Goal: Information Seeking & Learning: Understand process/instructions

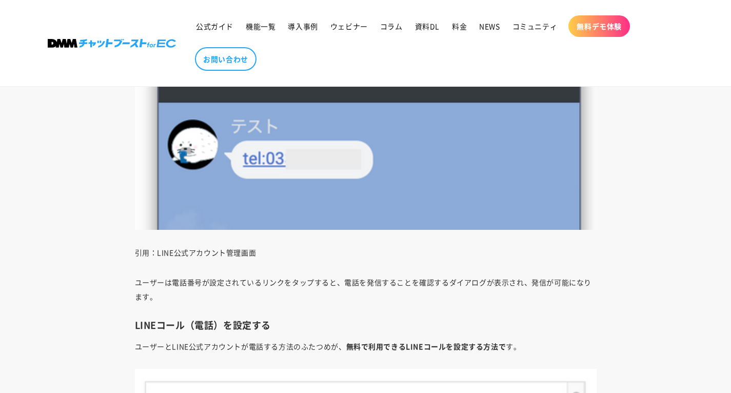
scroll to position [2750, 0]
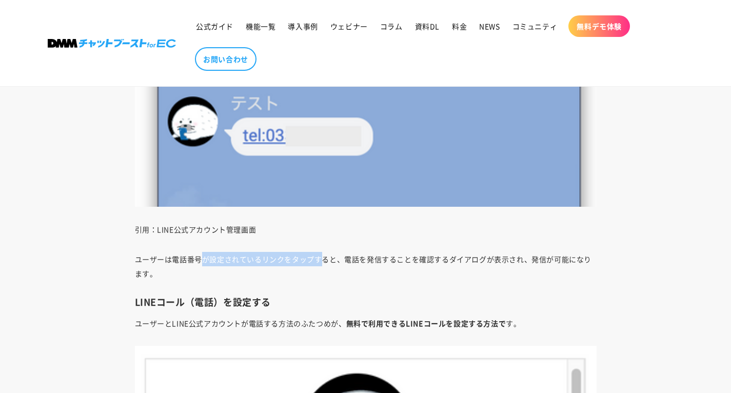
drag, startPoint x: 203, startPoint y: 261, endPoint x: 322, endPoint y: 260, distance: 119.5
click at [322, 260] on p "ユーザーは電話番号が設定されているリンクをタップすると、電話を発信することを確認するダイアログが表示され、発信が可能になります。" at bounding box center [366, 266] width 462 height 29
drag, startPoint x: 396, startPoint y: 258, endPoint x: 353, endPoint y: 257, distance: 43.6
click at [353, 257] on p "ユーザーは電話番号が設定されているリンクをタップすると、電話を発信することを確認するダイアログが表示され、発信が可能になります。" at bounding box center [366, 266] width 462 height 29
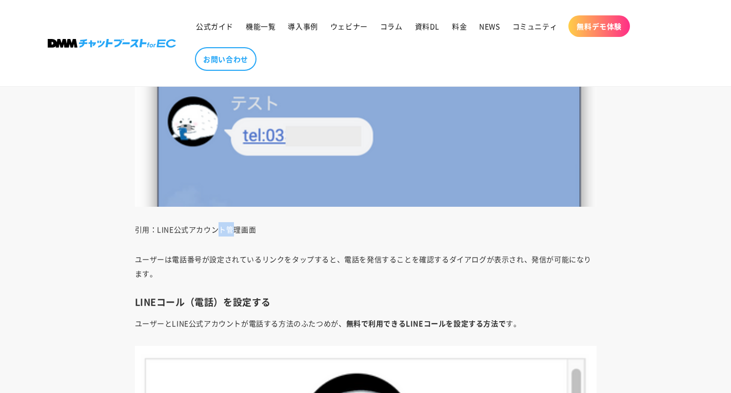
drag, startPoint x: 217, startPoint y: 230, endPoint x: 234, endPoint y: 229, distance: 17.5
click at [234, 229] on p "引用：LINE公式アカウント管理画面" at bounding box center [366, 229] width 462 height 14
click at [317, 262] on p "ユーザーは電話番号が設定されているリンクをタップすると、電話を発信することを確認するダイアログが表示され、発信が可能になります。" at bounding box center [366, 266] width 462 height 29
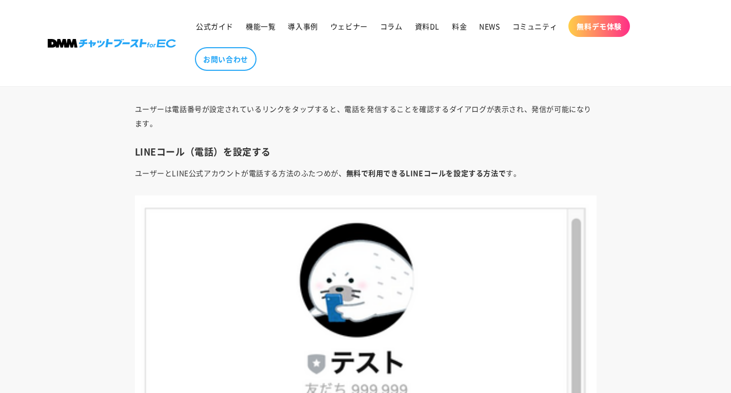
scroll to position [2904, 0]
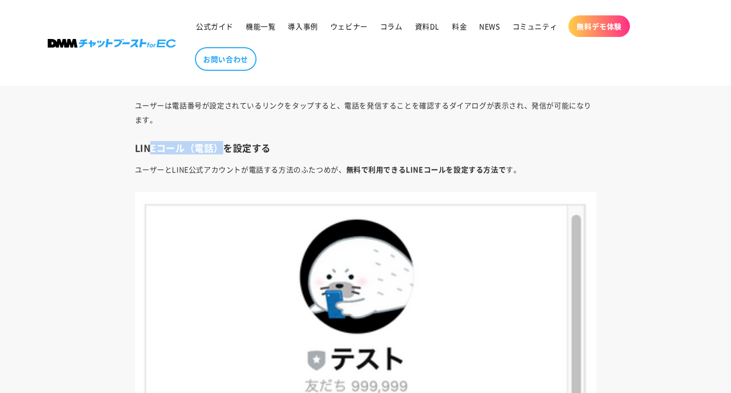
drag, startPoint x: 148, startPoint y: 148, endPoint x: 224, endPoint y: 149, distance: 76.4
click at [224, 149] on h3 "LINEコール（電話）を設定する" at bounding box center [366, 148] width 462 height 12
drag, startPoint x: 288, startPoint y: 169, endPoint x: 212, endPoint y: 167, distance: 76.4
click at [212, 167] on p "ユーザーとLINE公式アカウントが電話する方法のふたつめが、 無料で利用できるLINEコールを設定する方法で す。" at bounding box center [366, 169] width 462 height 14
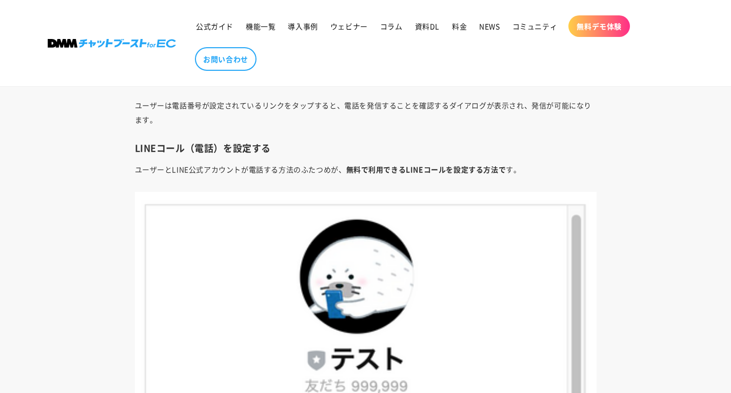
click at [198, 166] on p "ユーザーとLINE公式アカウントが電話する方法のふたつめが、 無料で利用できるLINEコールを設定する方法で す。" at bounding box center [366, 169] width 462 height 14
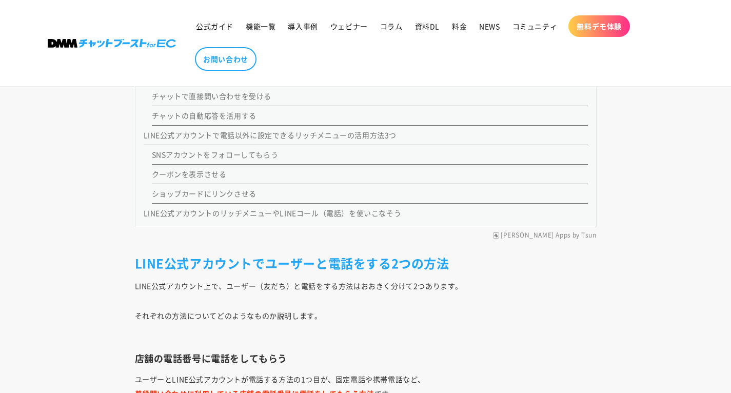
scroll to position [1211, 0]
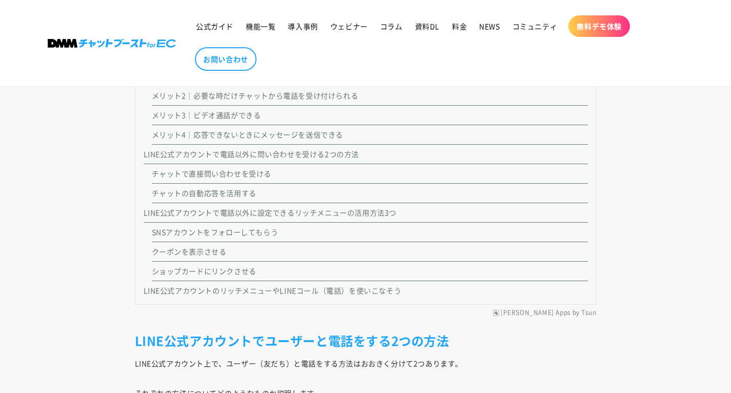
scroll to position [1109, 0]
